Goal: Use online tool/utility: Use online tool/utility

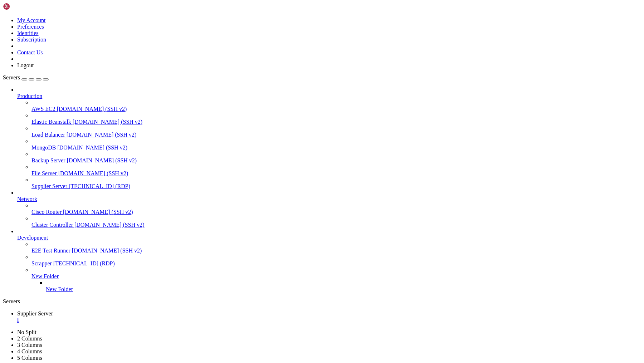
drag, startPoint x: 166, startPoint y: 563, endPoint x: 216, endPoint y: 566, distance: 50.2
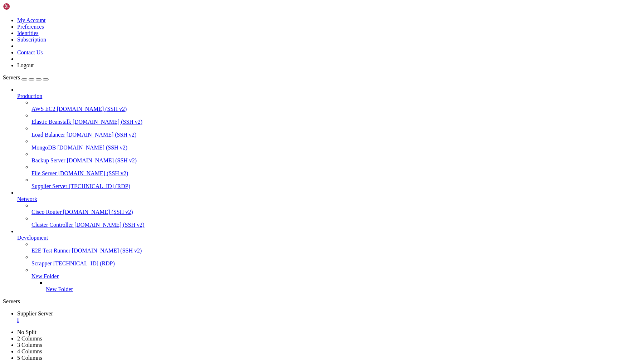
click at [143, 317] on div "" at bounding box center [329, 320] width 624 height 6
